Goal: Find specific page/section: Locate a particular part of the current website

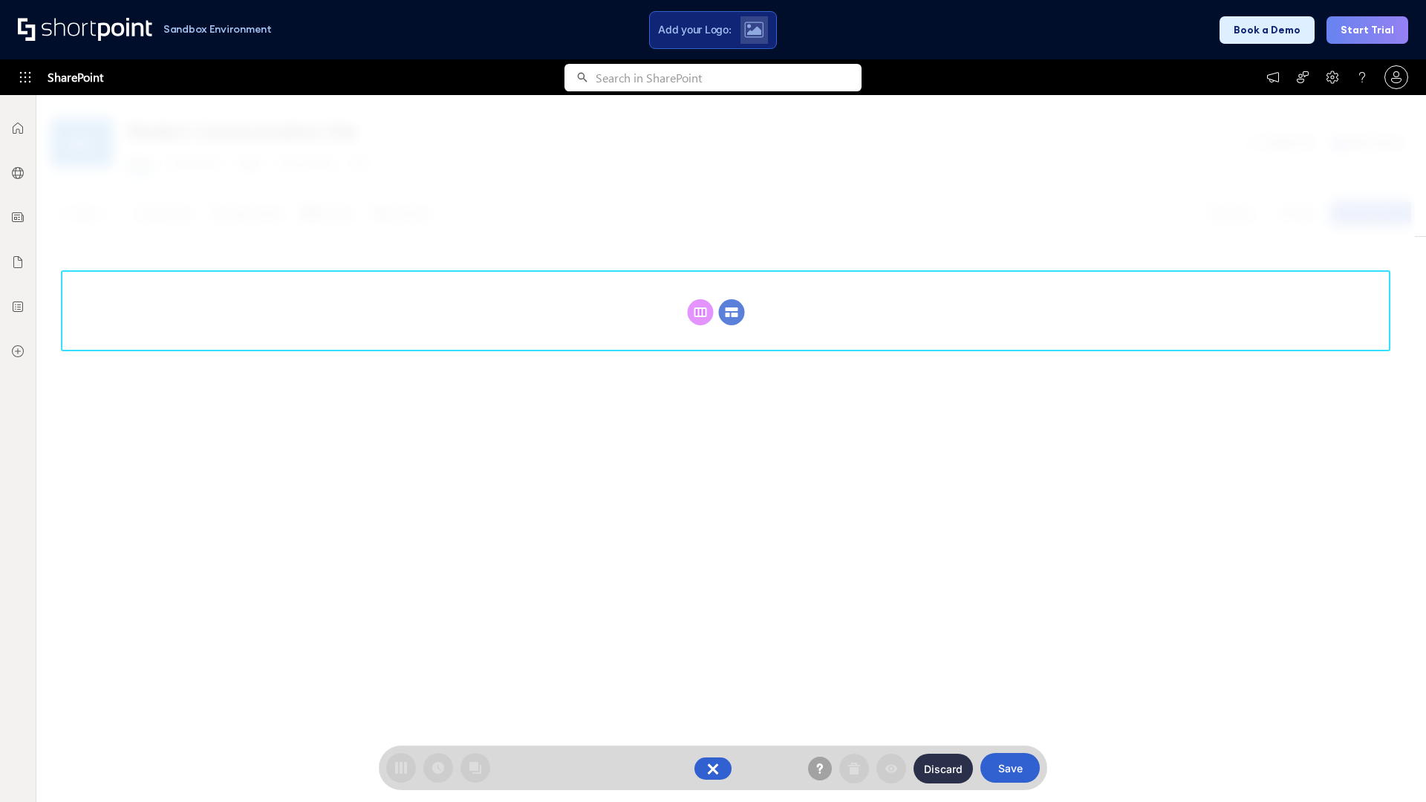
scroll to position [204, 0]
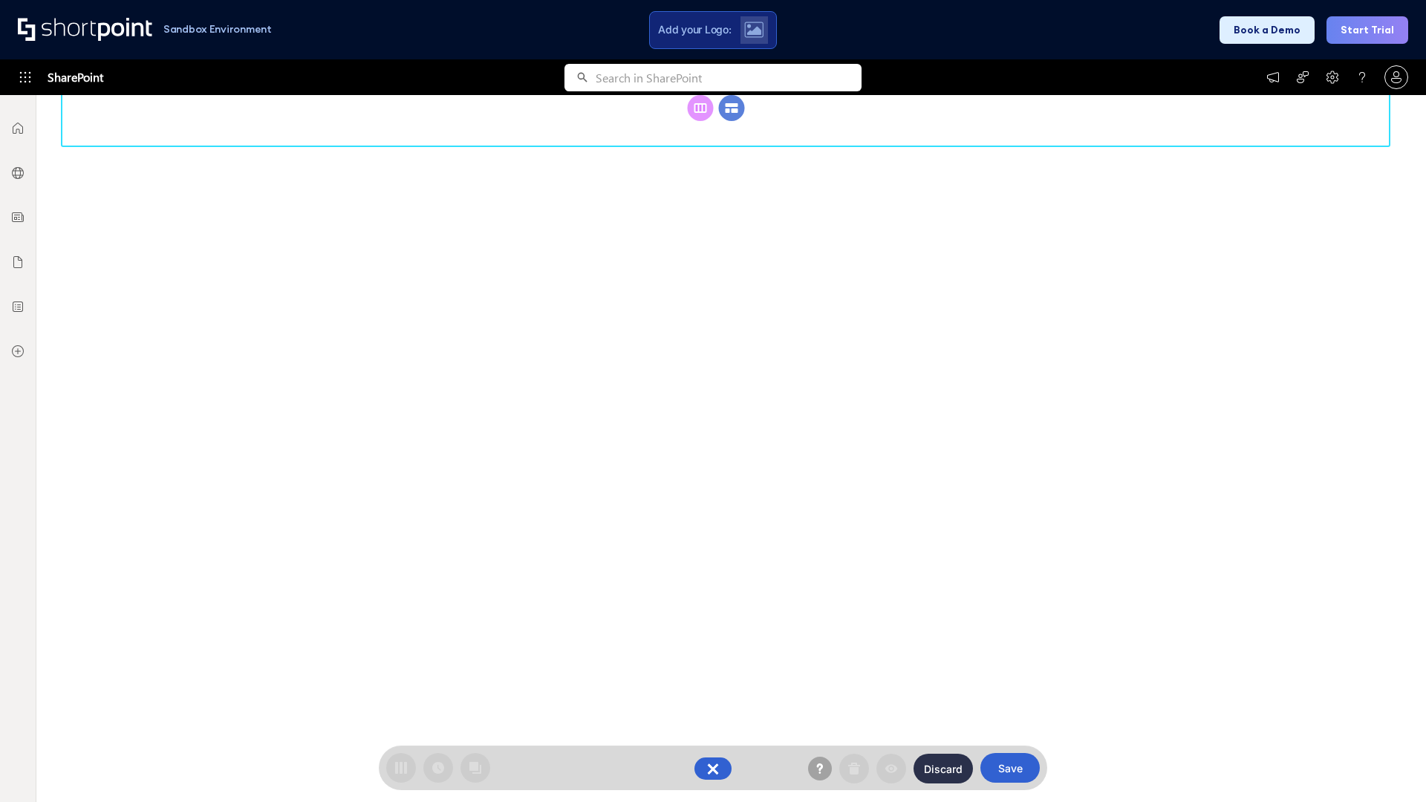
click at [732, 121] on circle at bounding box center [732, 108] width 26 height 26
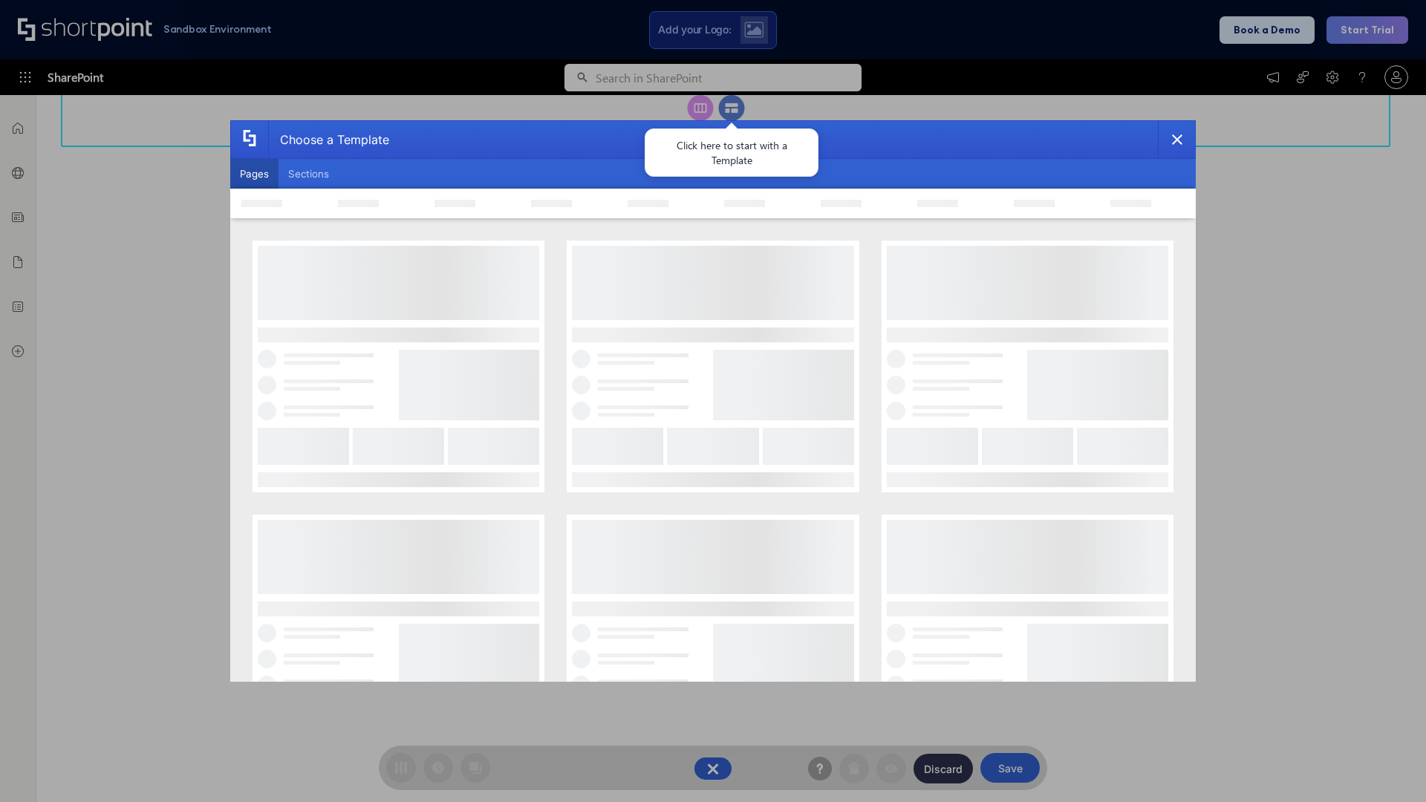
scroll to position [0, 0]
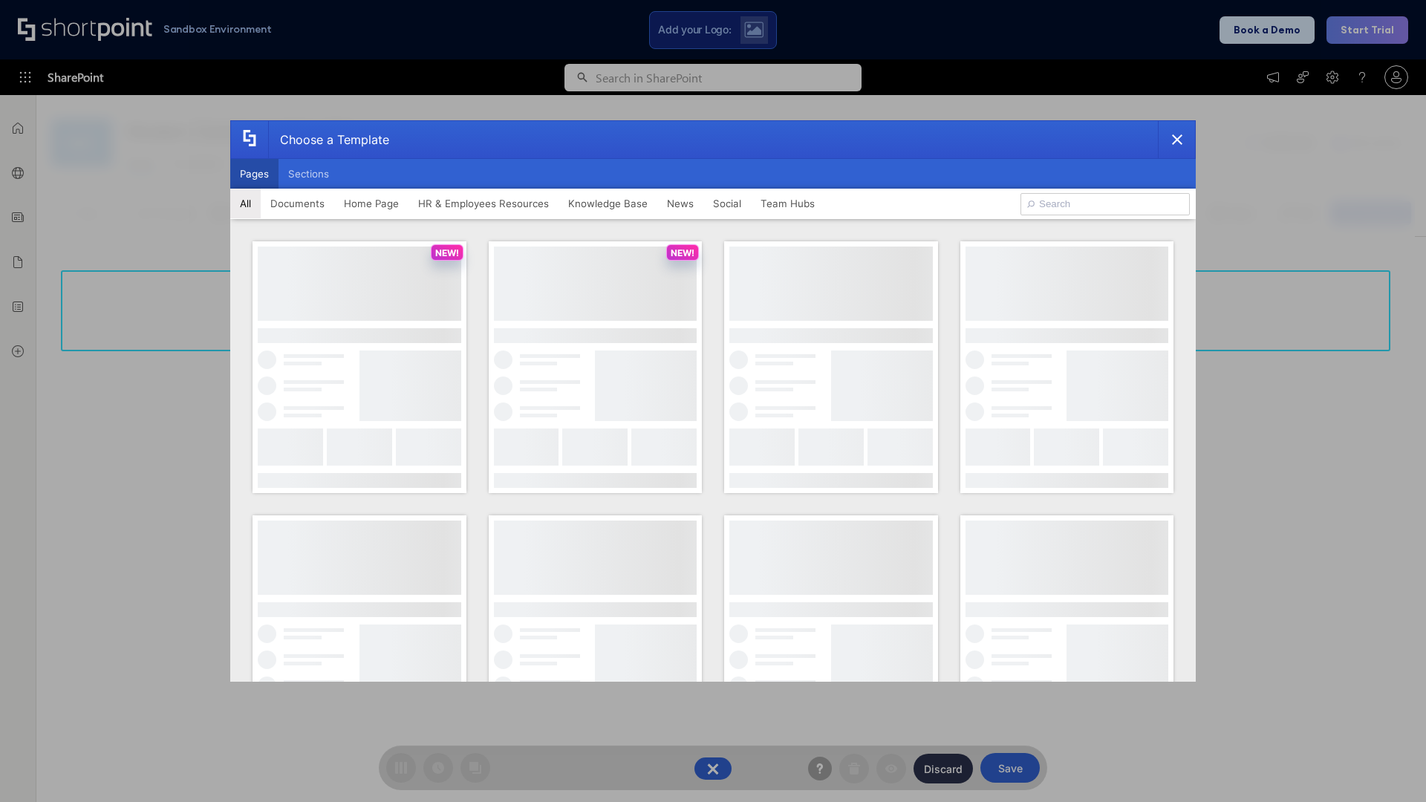
click at [254, 174] on button "Pages" at bounding box center [254, 174] width 48 height 30
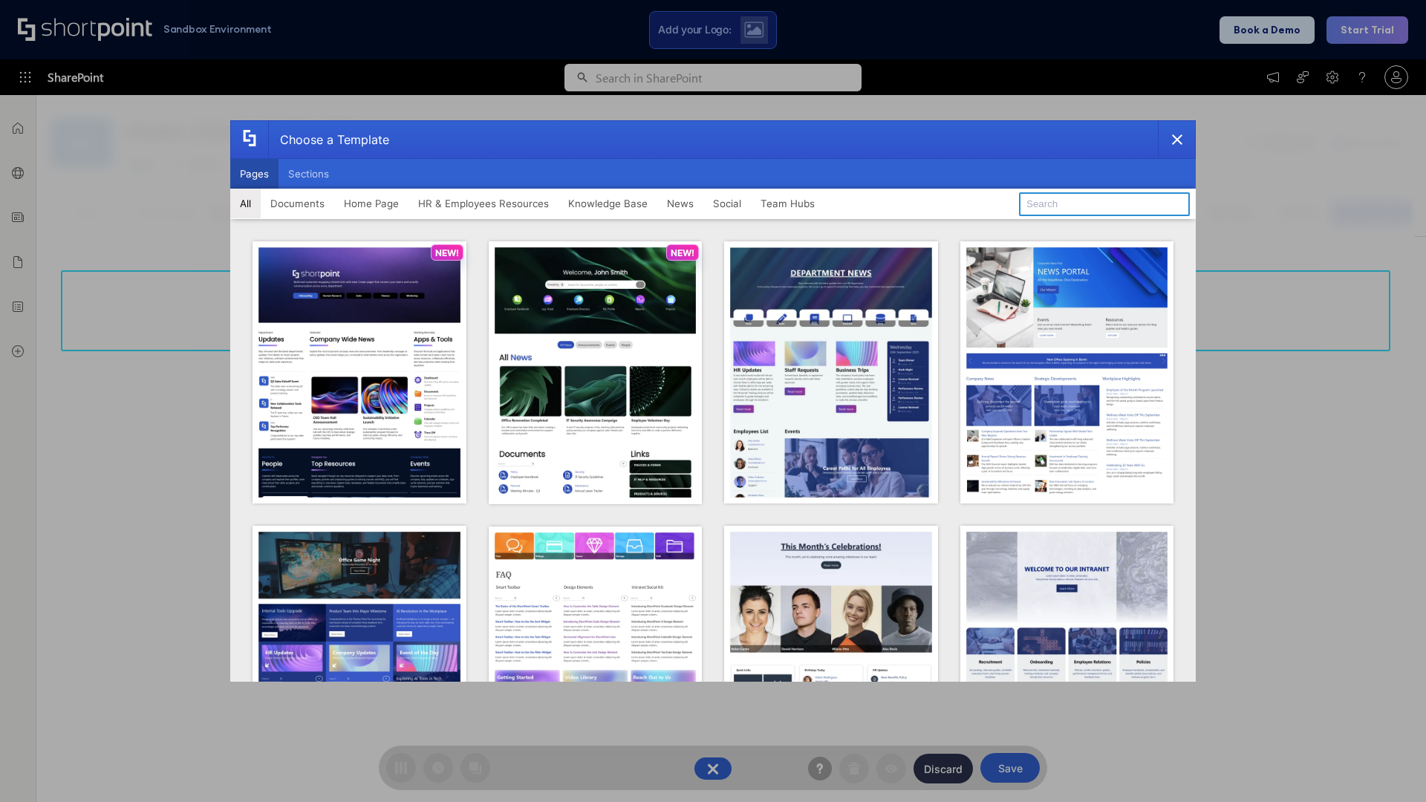
type input "HR 3"
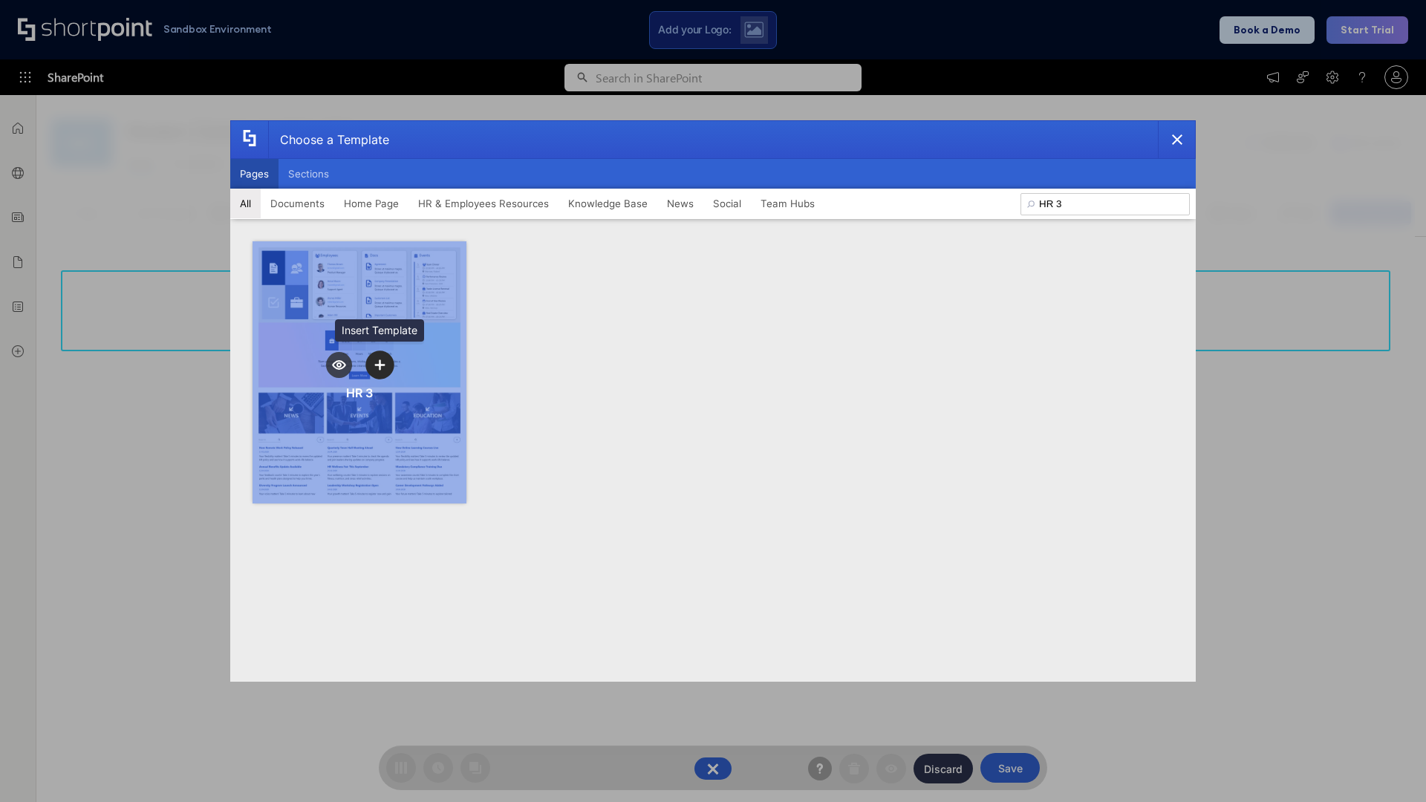
click at [380, 365] on icon "template selector" at bounding box center [379, 364] width 10 height 10
